Goal: Task Accomplishment & Management: Manage account settings

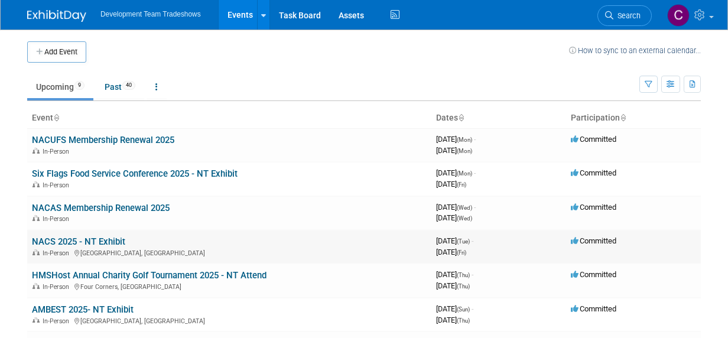
click at [95, 242] on link "NACS 2025 - NT Exhibit" at bounding box center [78, 242] width 93 height 11
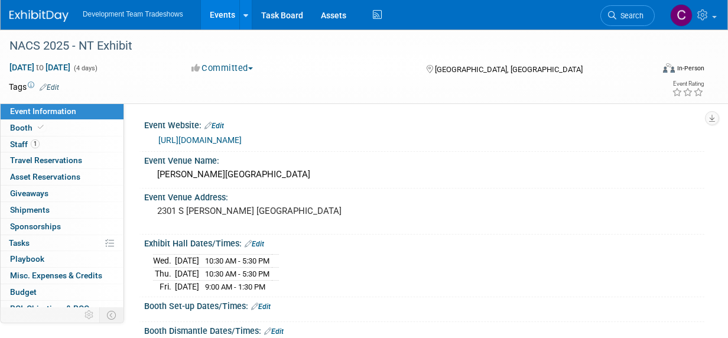
scroll to position [118, 0]
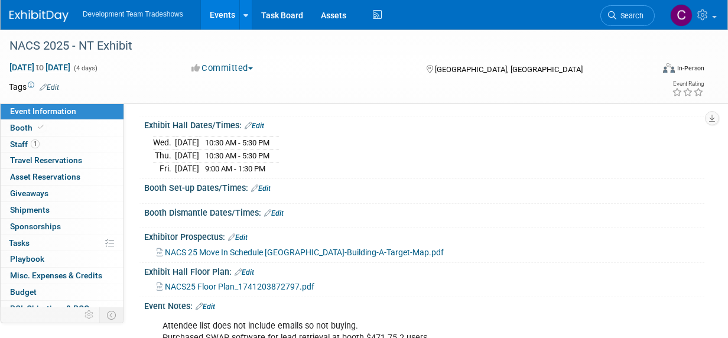
click at [277, 257] on span "NACS 25 Move In Schedule South-Hall-Building-A-Target-Map.pdf" at bounding box center [304, 252] width 279 height 9
click at [263, 193] on link "Edit" at bounding box center [261, 188] width 20 height 8
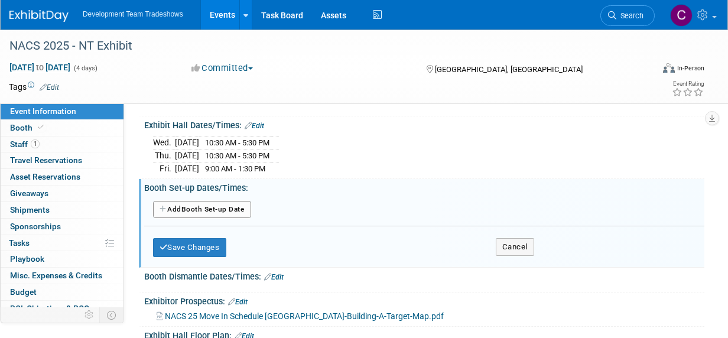
click at [187, 216] on button "Add Another Booth Set-up Date" at bounding box center [202, 210] width 98 height 18
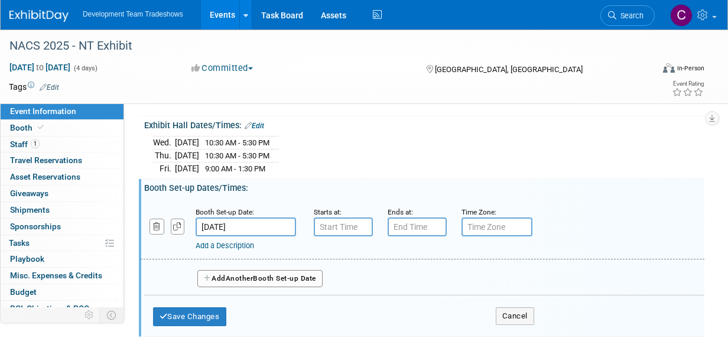
click at [229, 234] on input "Oct 14, 2025" at bounding box center [246, 227] width 101 height 19
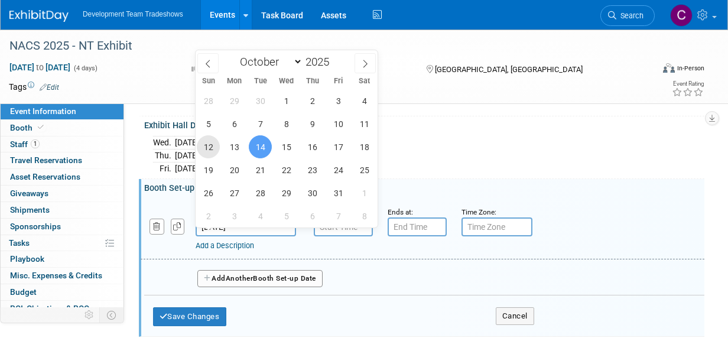
click at [208, 147] on span "12" at bounding box center [208, 146] width 23 height 23
type input "Oct 12, 2025"
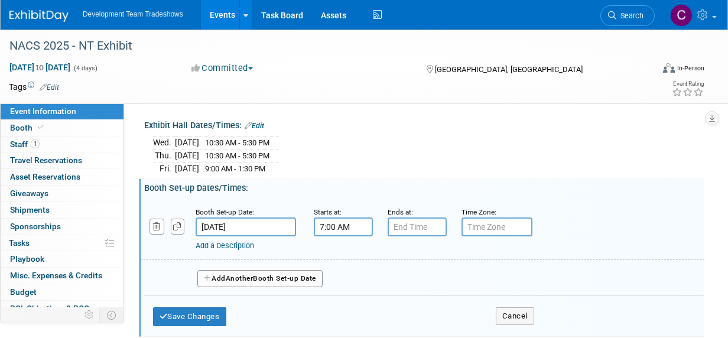
click at [341, 234] on input "7:00 AM" at bounding box center [343, 227] width 59 height 19
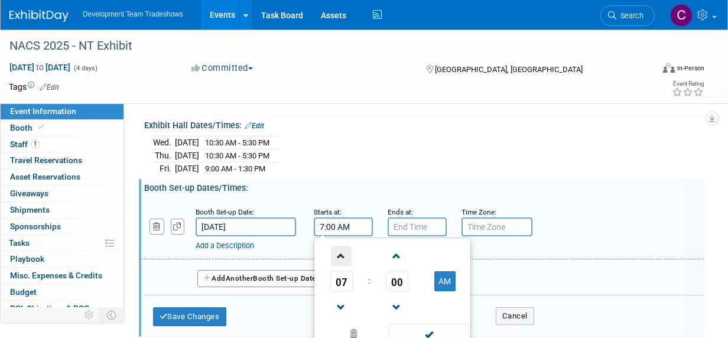
click at [342, 262] on span at bounding box center [341, 256] width 21 height 21
click at [342, 263] on span at bounding box center [341, 256] width 21 height 21
click at [342, 262] on span at bounding box center [341, 256] width 21 height 21
click at [344, 262] on span at bounding box center [341, 256] width 21 height 21
type input "11:00 AM"
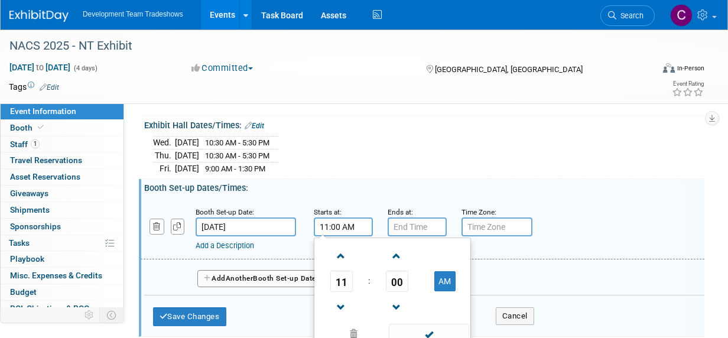
click at [536, 194] on div "Booth Set-up Dates/Times: Edit" at bounding box center [424, 186] width 561 height 15
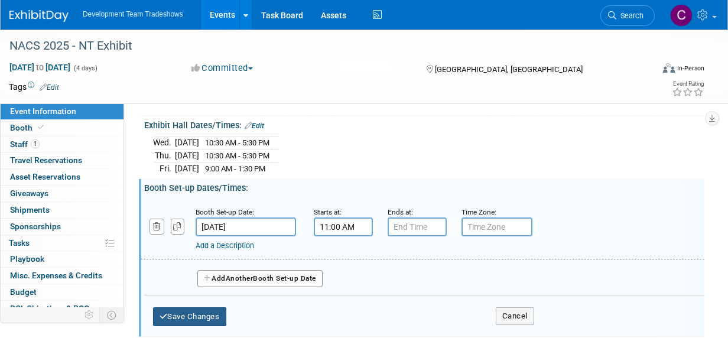
click at [183, 324] on button "Save Changes" at bounding box center [189, 316] width 73 height 19
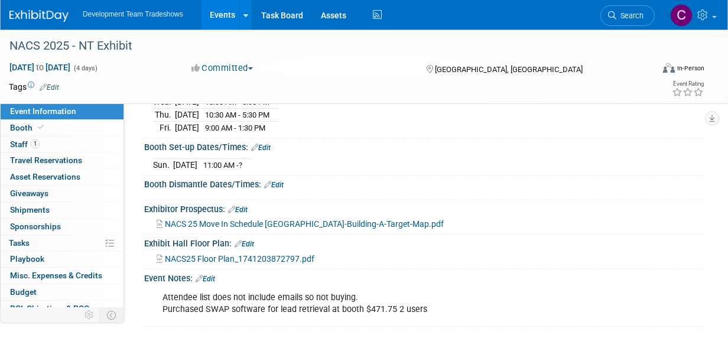
scroll to position [177, 0]
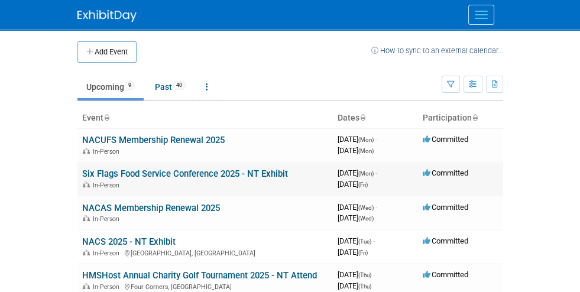
click at [101, 173] on link "Six Flags Food Service Conference 2025 - NT Exhibit" at bounding box center [185, 174] width 206 height 11
